Goal: Information Seeking & Learning: Learn about a topic

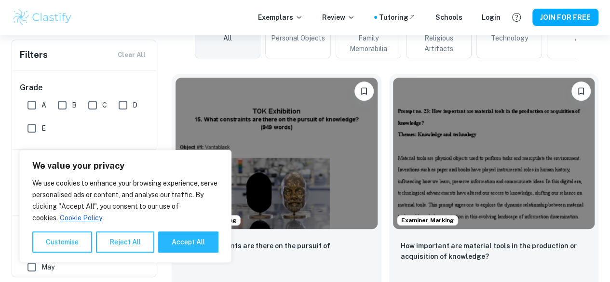
scroll to position [284, 0]
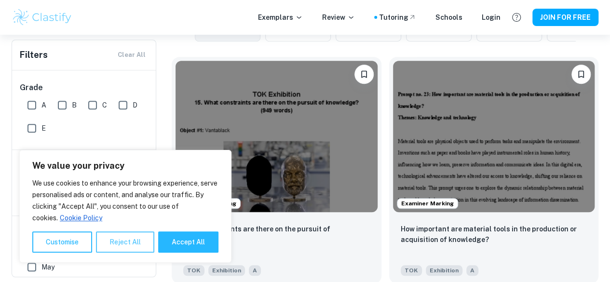
click at [119, 239] on button "Reject All" at bounding box center [125, 241] width 58 height 21
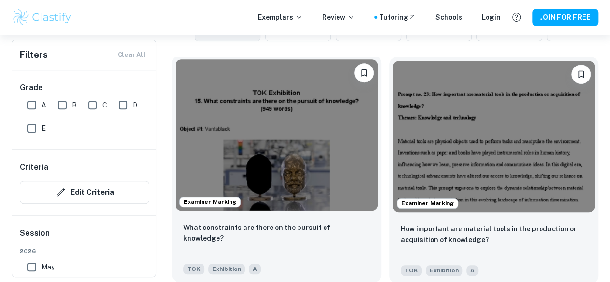
click at [284, 144] on img at bounding box center [276, 134] width 202 height 151
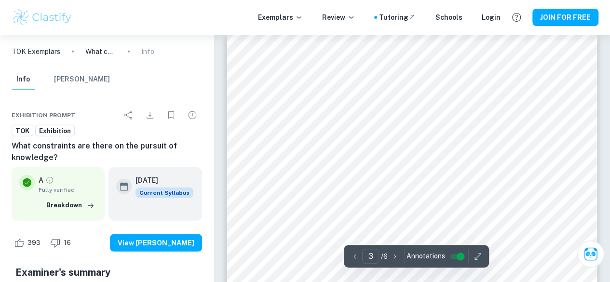
scroll to position [1088, 0]
type input "5"
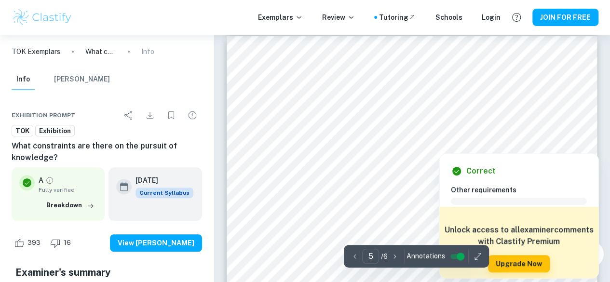
scroll to position [2063, 0]
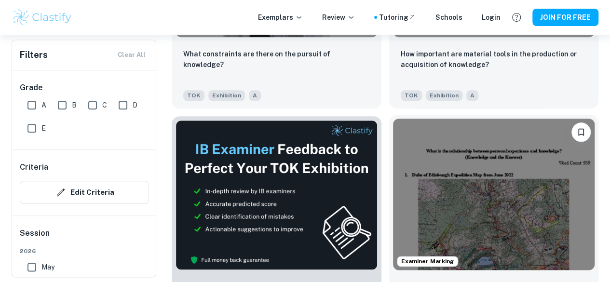
scroll to position [466, 0]
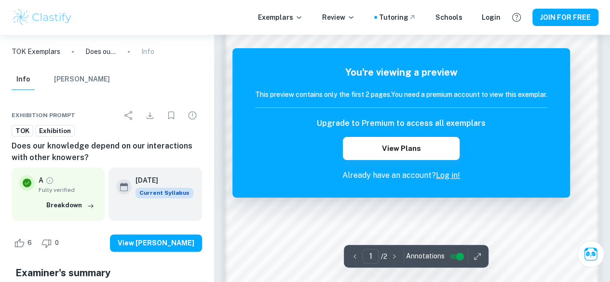
scroll to position [878, 0]
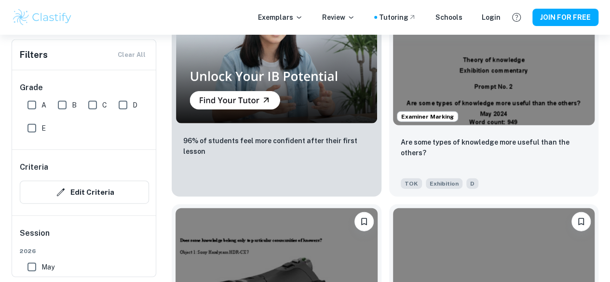
scroll to position [1101, 0]
